Goal: Task Accomplishment & Management: Complete application form

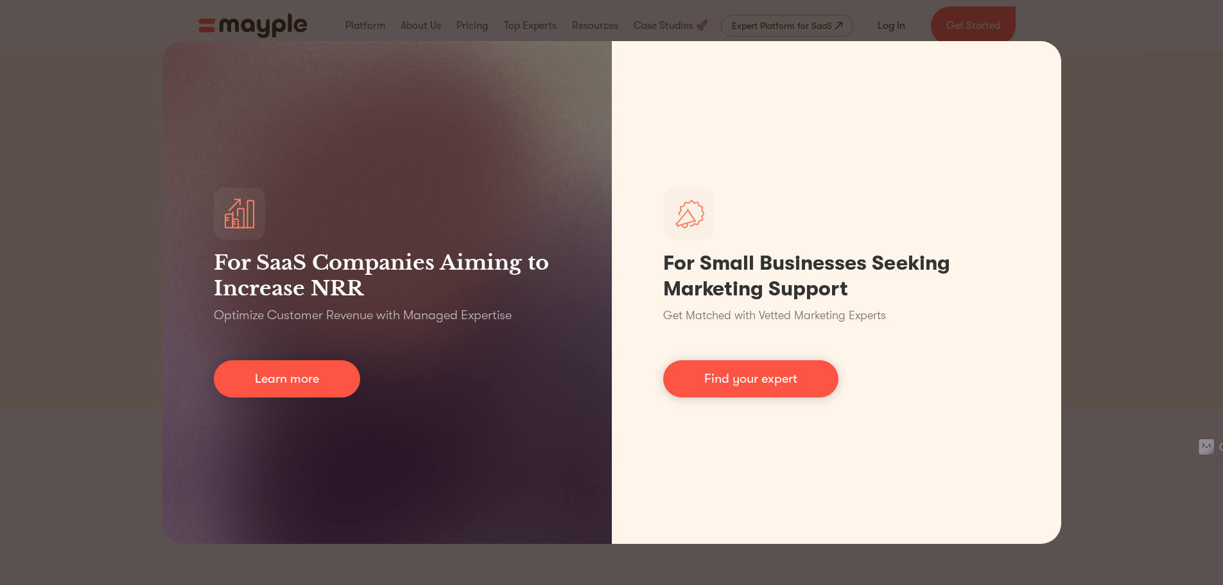
click at [1182, 384] on div "For SaaS Companies Aiming to Increase NRR Optimize Customer Revenue with Manage…" at bounding box center [611, 292] width 1223 height 585
click at [1076, 331] on div "For SaaS Companies Aiming to Increase NRR Optimize Customer Revenue with Manage…" at bounding box center [611, 292] width 1223 height 585
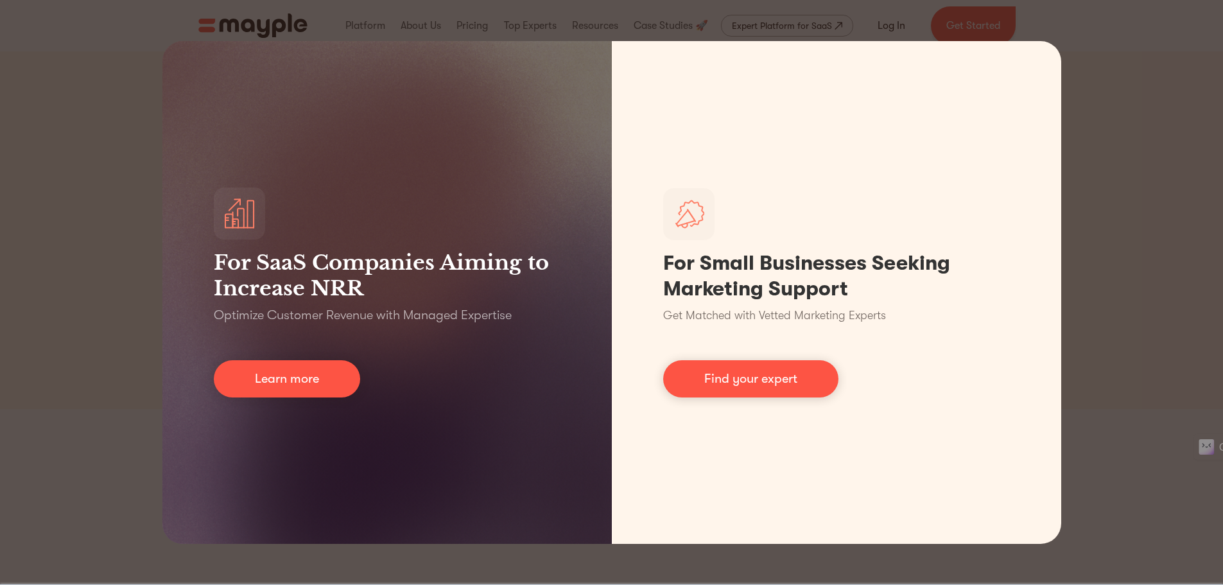
click at [4, 215] on div "For SaaS Companies Aiming to Increase NRR Optimize Customer Revenue with Manage…" at bounding box center [611, 292] width 1223 height 585
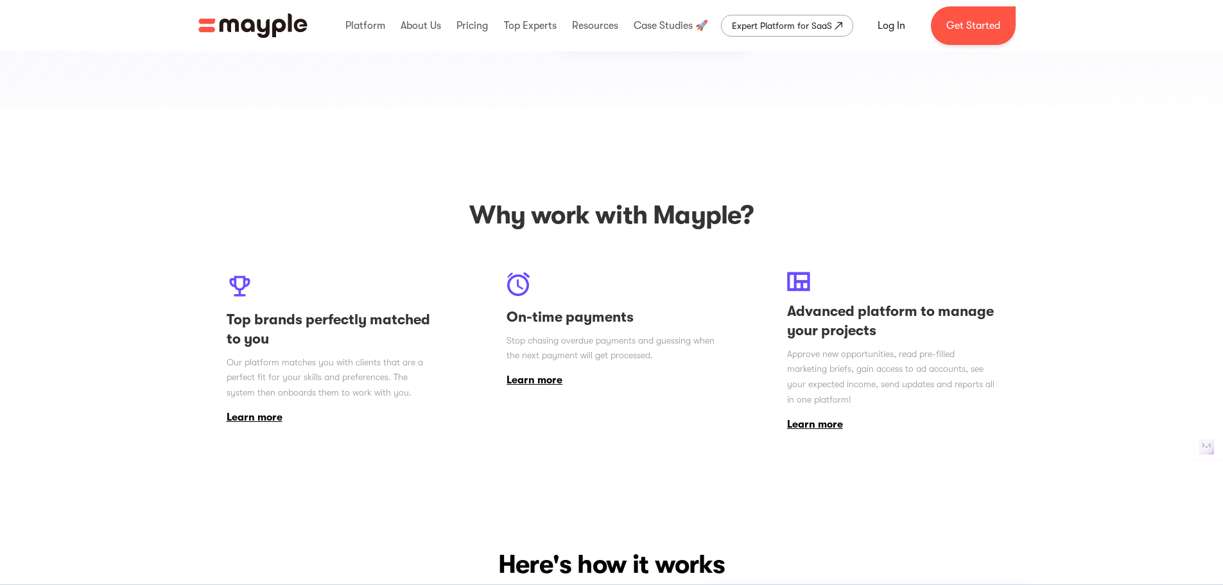
scroll to position [1176, 0]
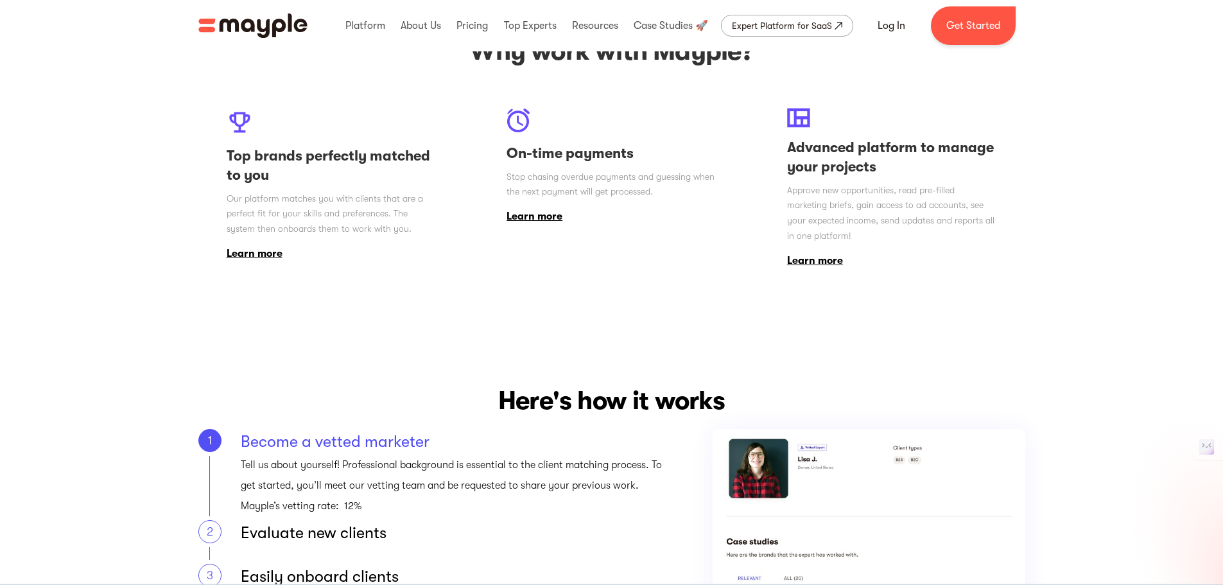
click at [391, 443] on div "Become a vetted marketer" at bounding box center [454, 442] width 426 height 26
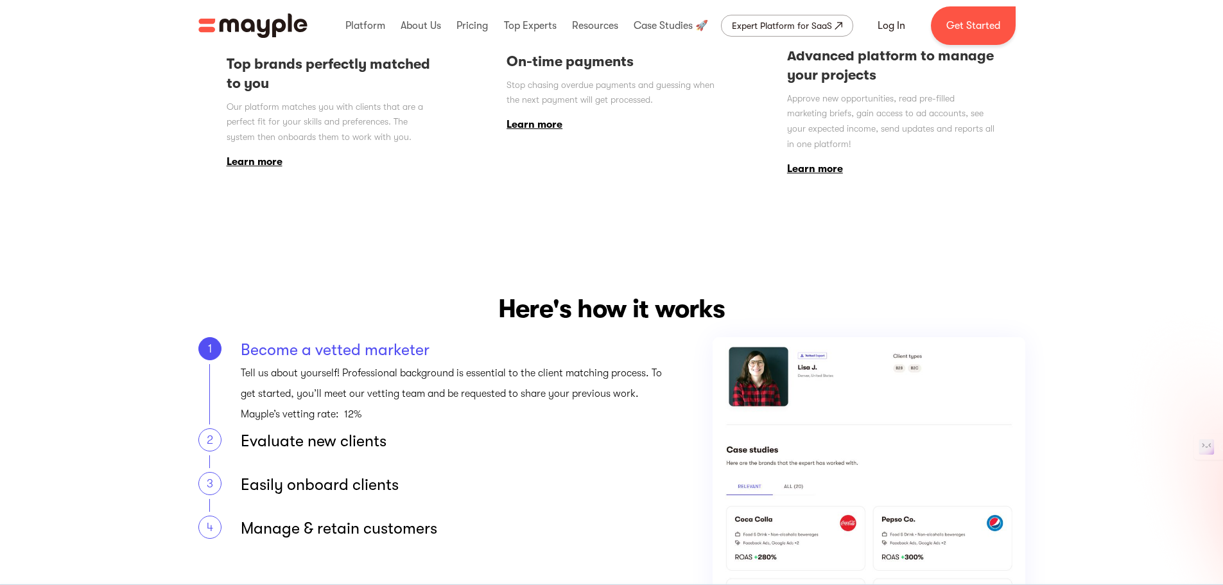
scroll to position [1391, 0]
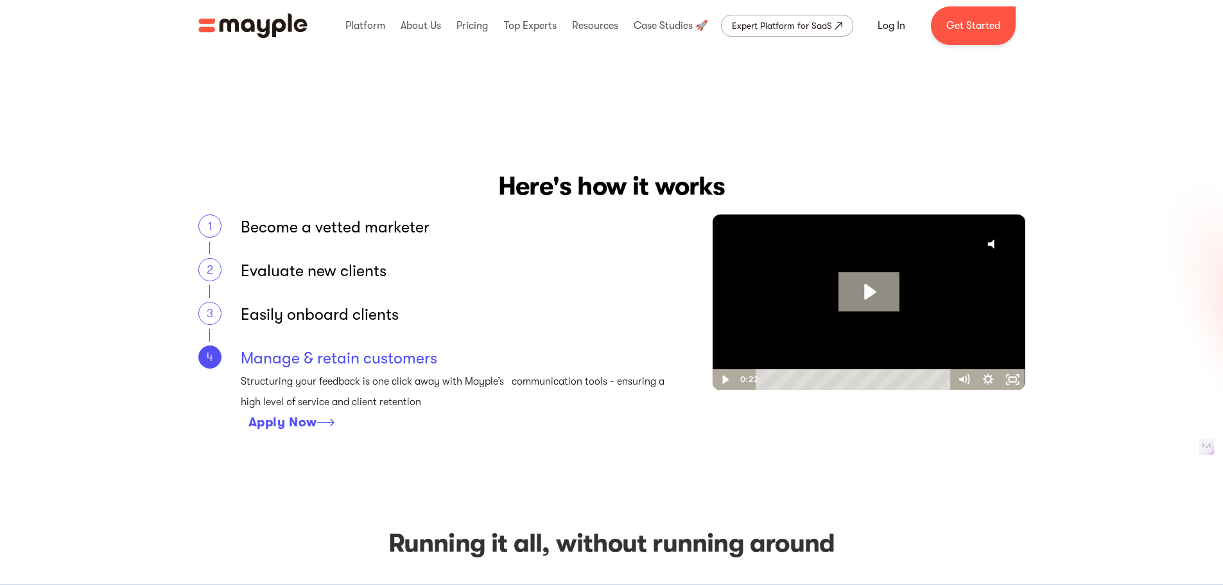
click at [304, 422] on div "Apply Now" at bounding box center [282, 422] width 69 height 15
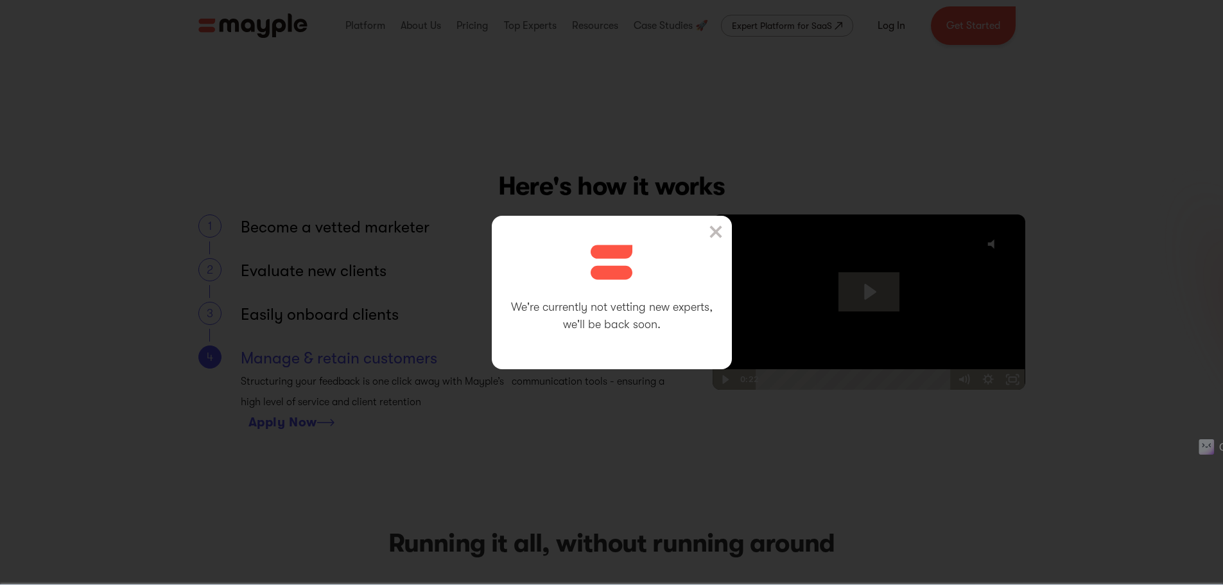
click at [719, 232] on img at bounding box center [715, 231] width 13 height 13
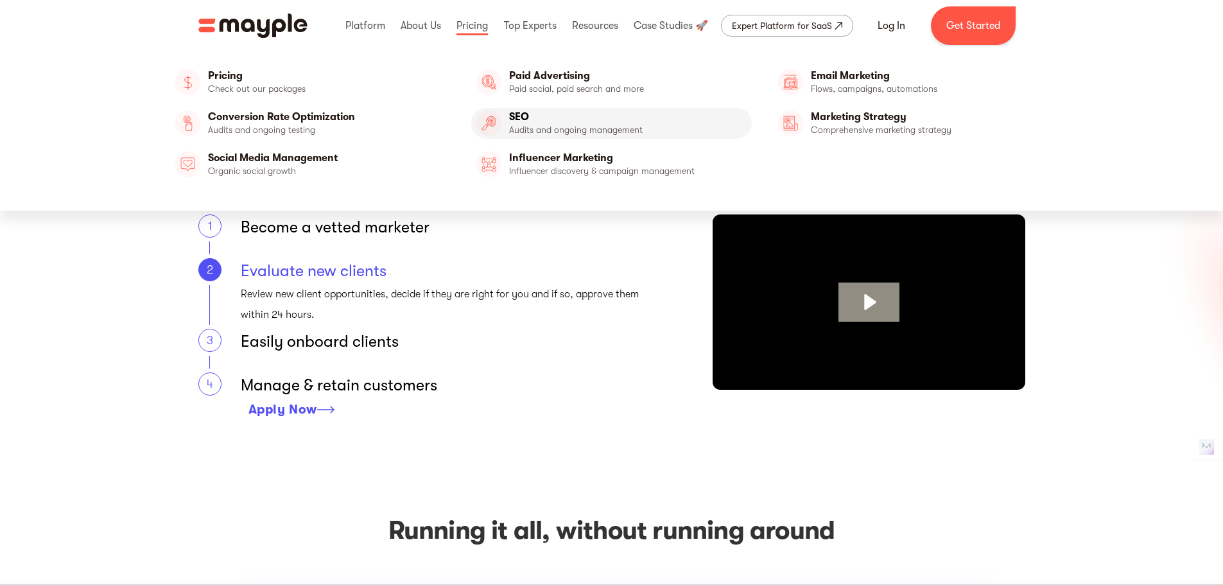
click at [512, 116] on link "SEO" at bounding box center [611, 123] width 280 height 31
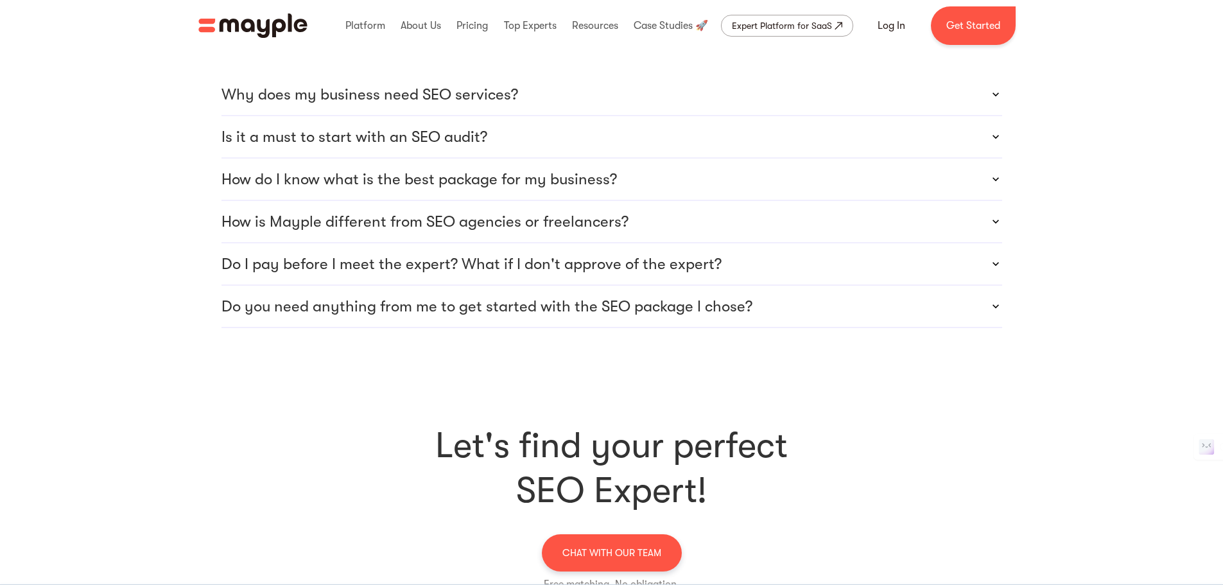
scroll to position [4064, 0]
